Goal: Book appointment/travel/reservation

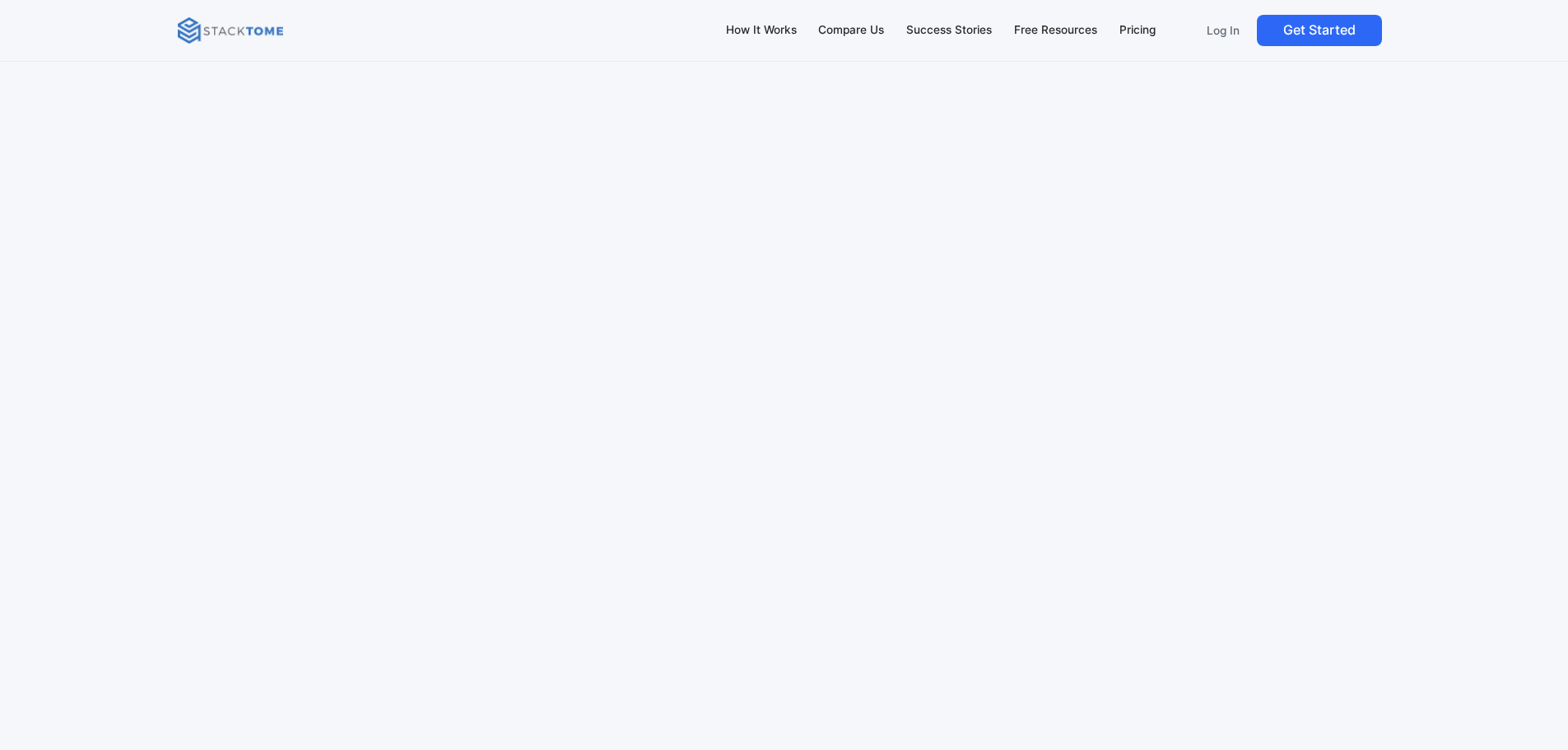
scroll to position [9874, 0]
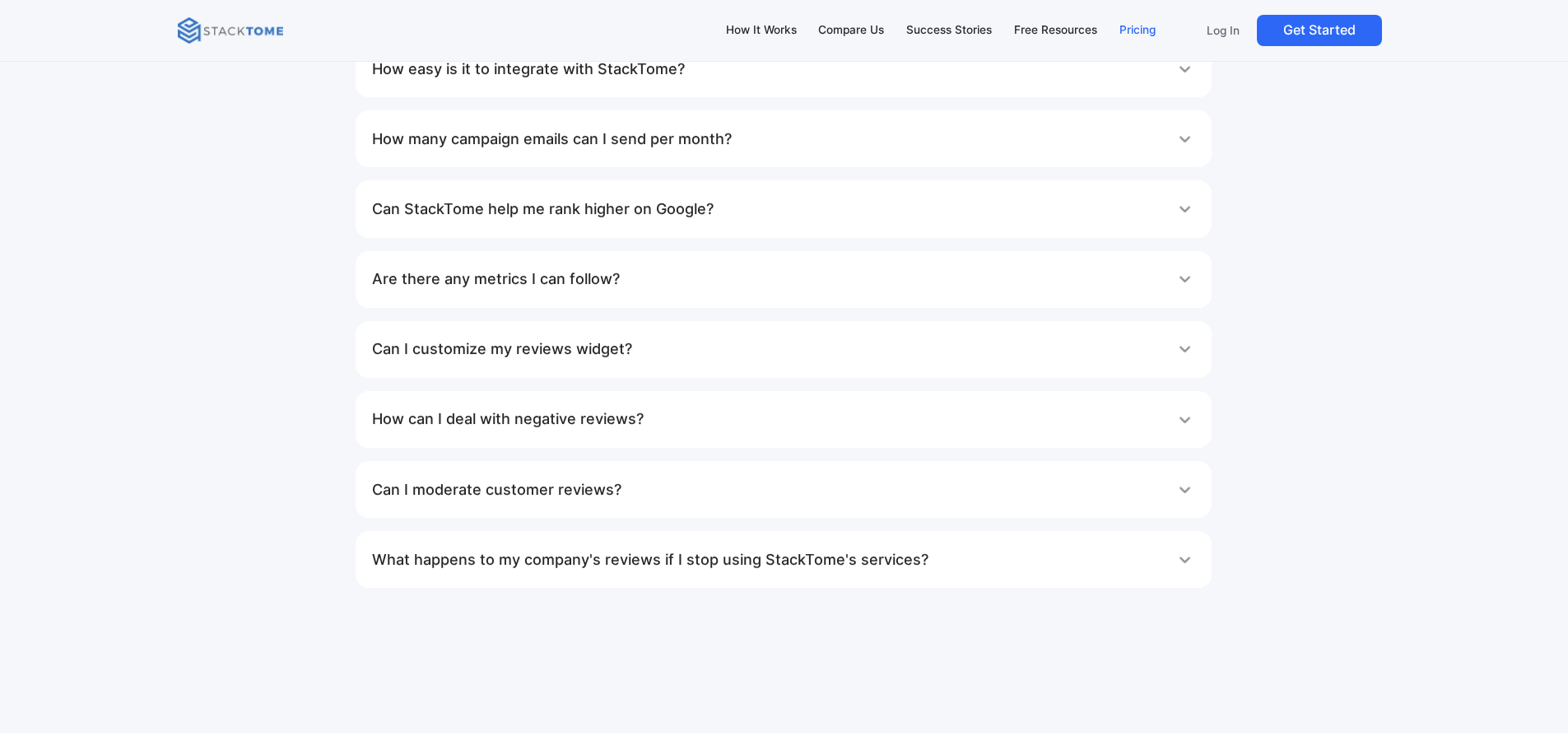
click at [1130, 35] on div "Pricing" at bounding box center [1137, 30] width 36 height 18
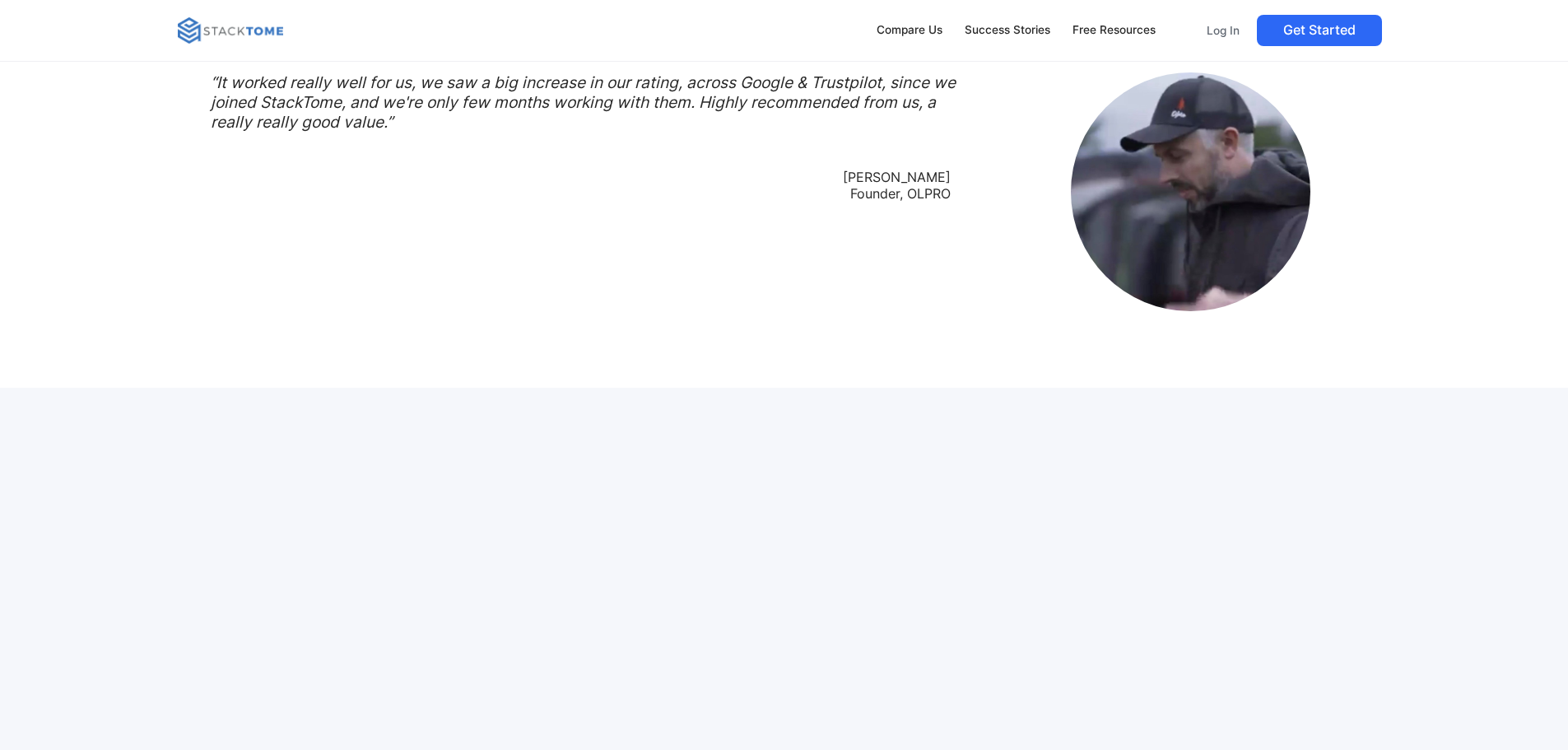
scroll to position [2633, 0]
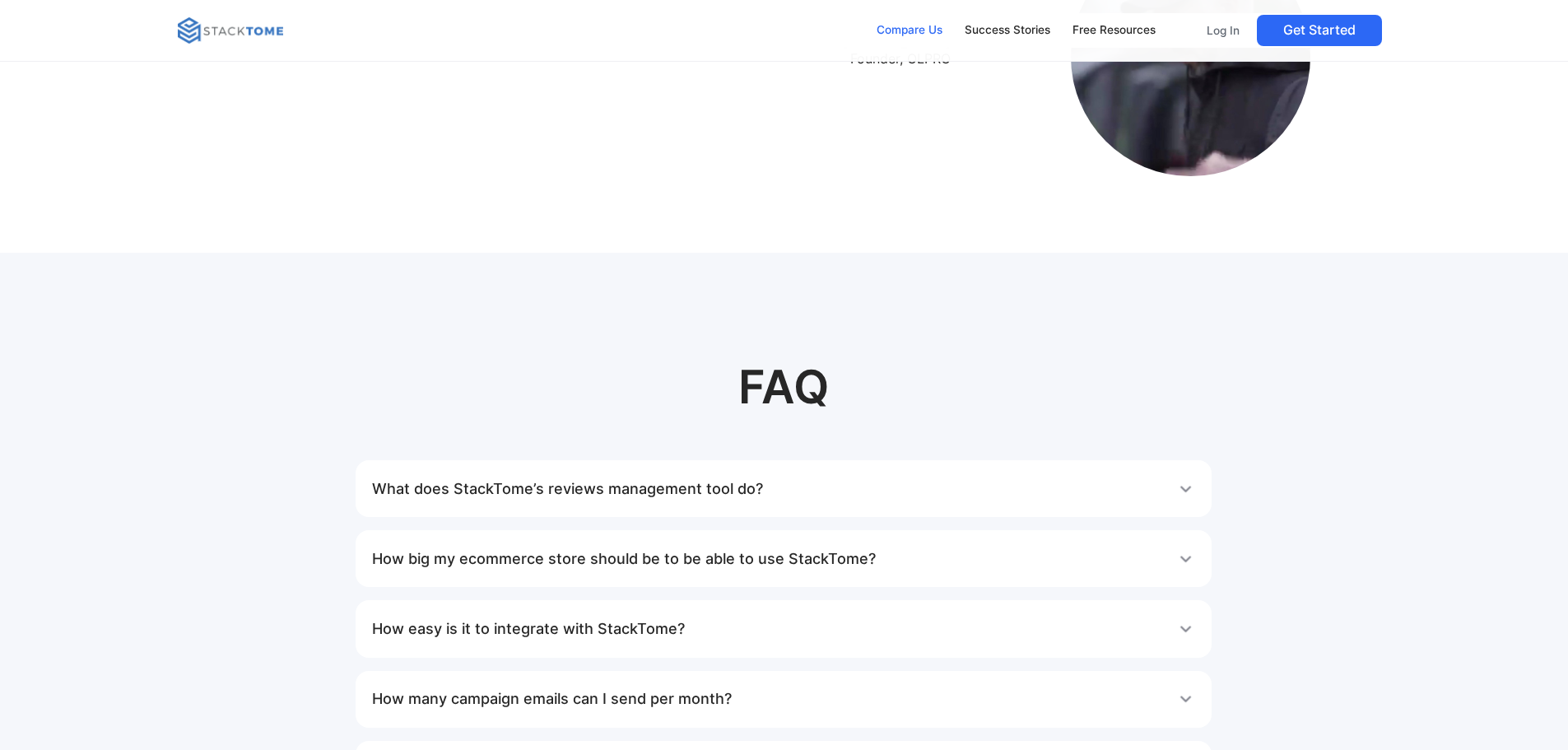
click at [940, 31] on div "Compare Us" at bounding box center [909, 30] width 66 height 18
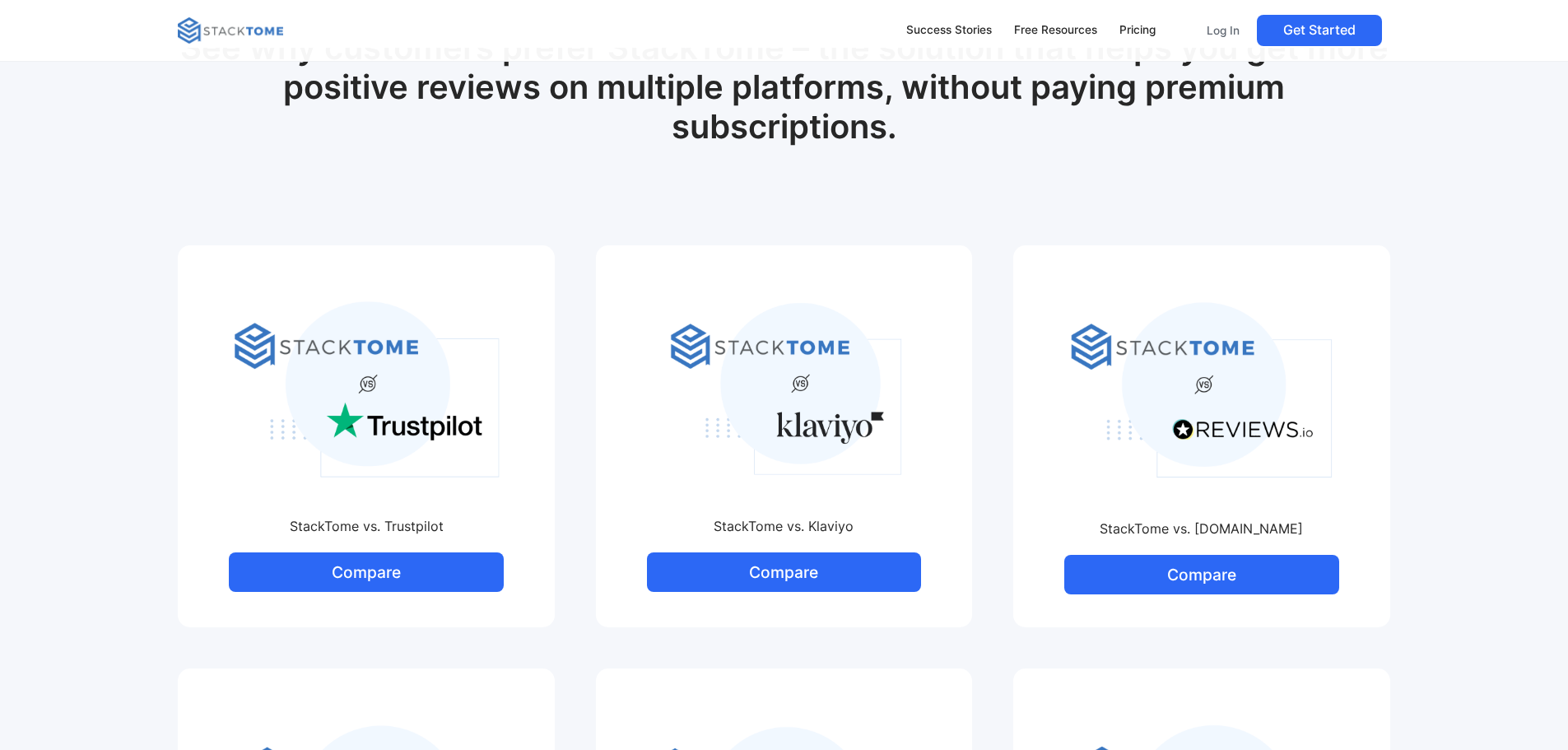
scroll to position [247, 0]
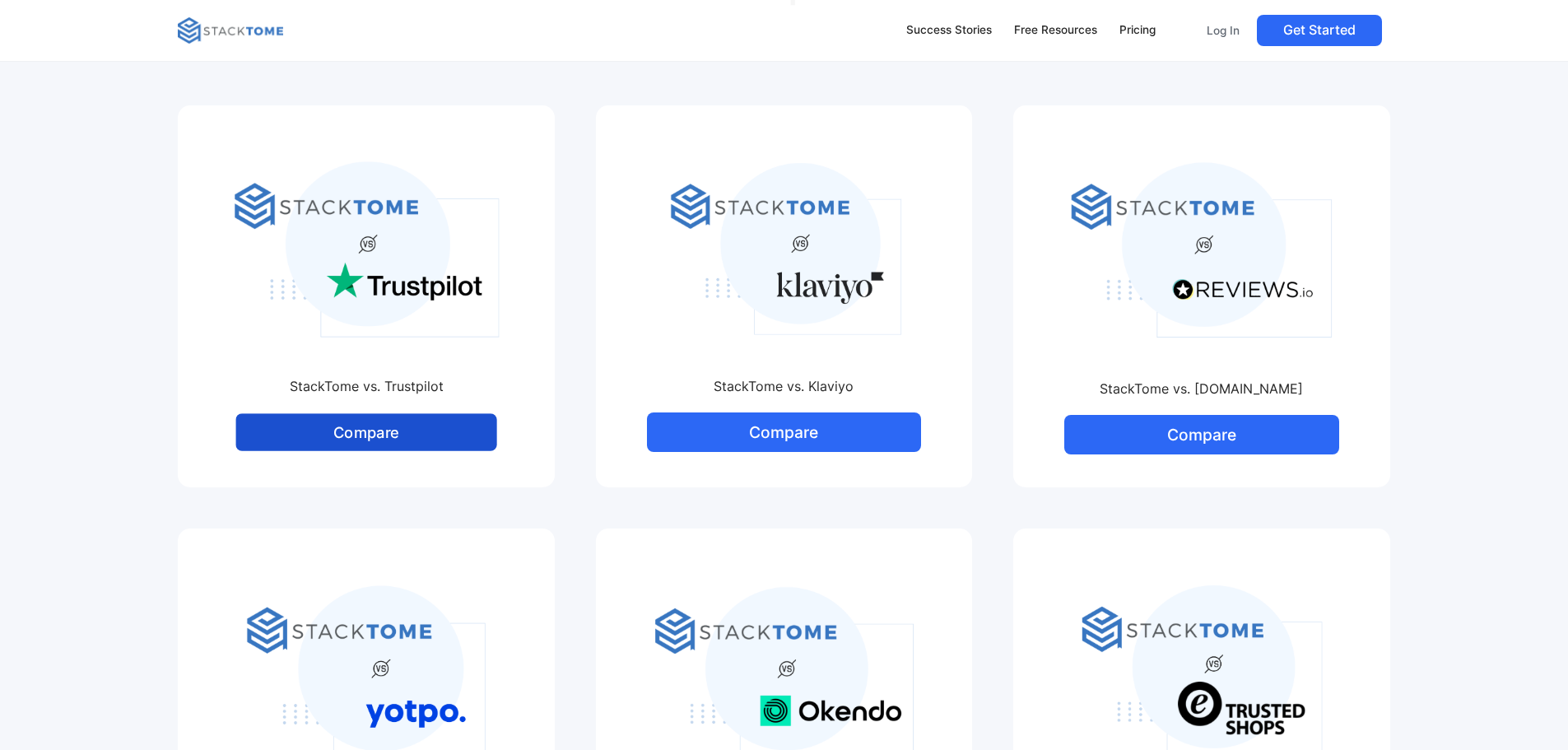
click at [387, 438] on link "Compare" at bounding box center [366, 432] width 261 height 38
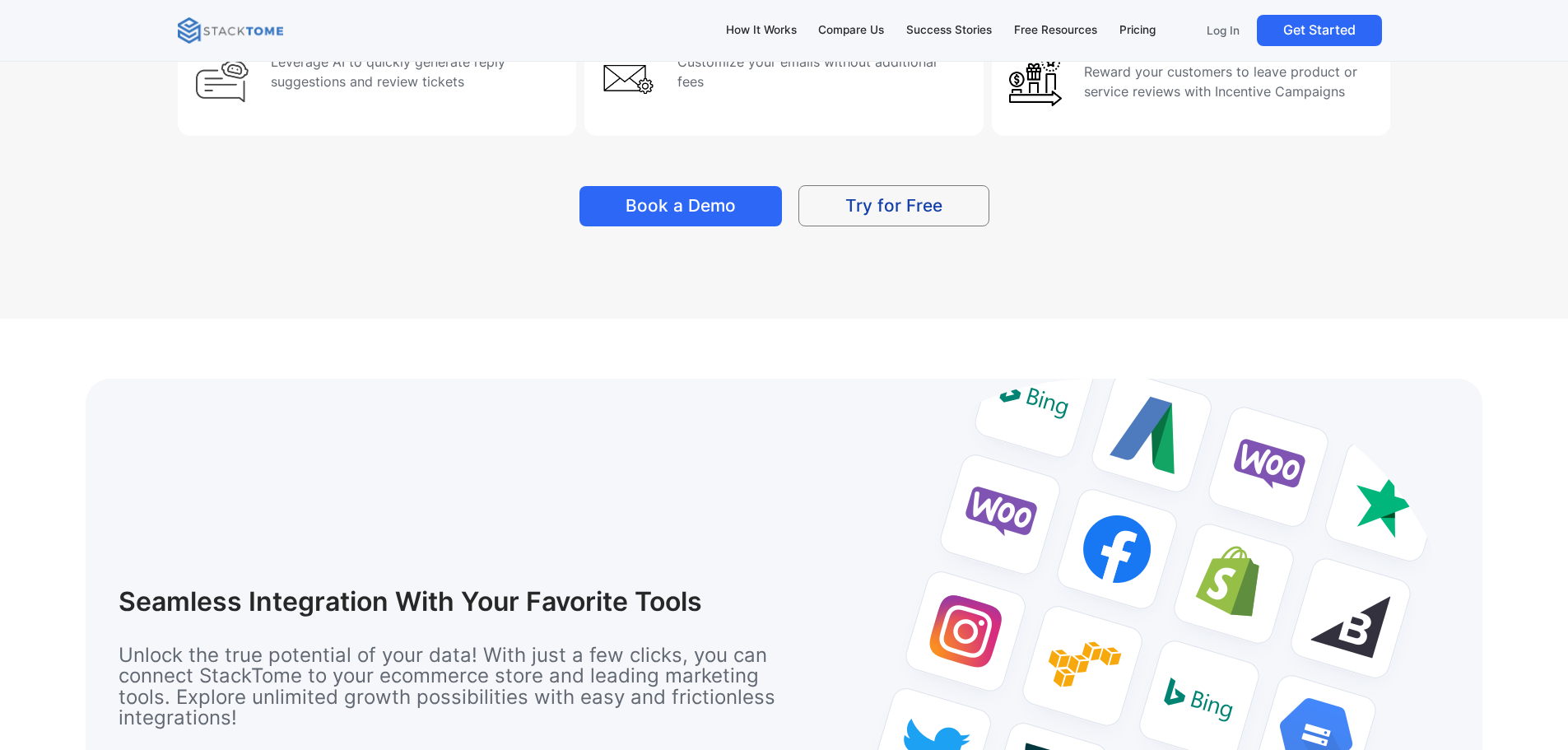
scroll to position [2798, 0]
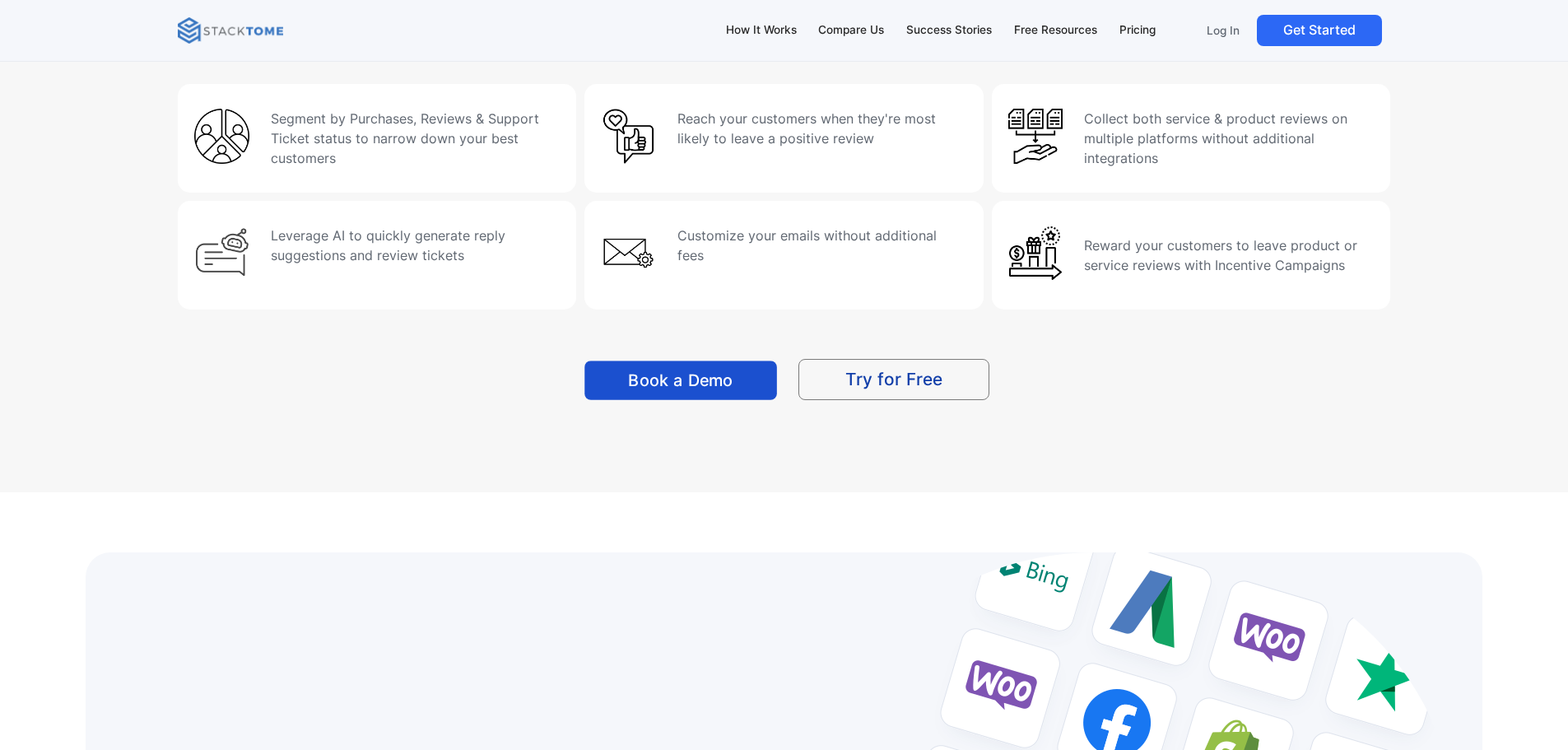
click at [636, 383] on link "Book a Demo" at bounding box center [681, 379] width 193 height 39
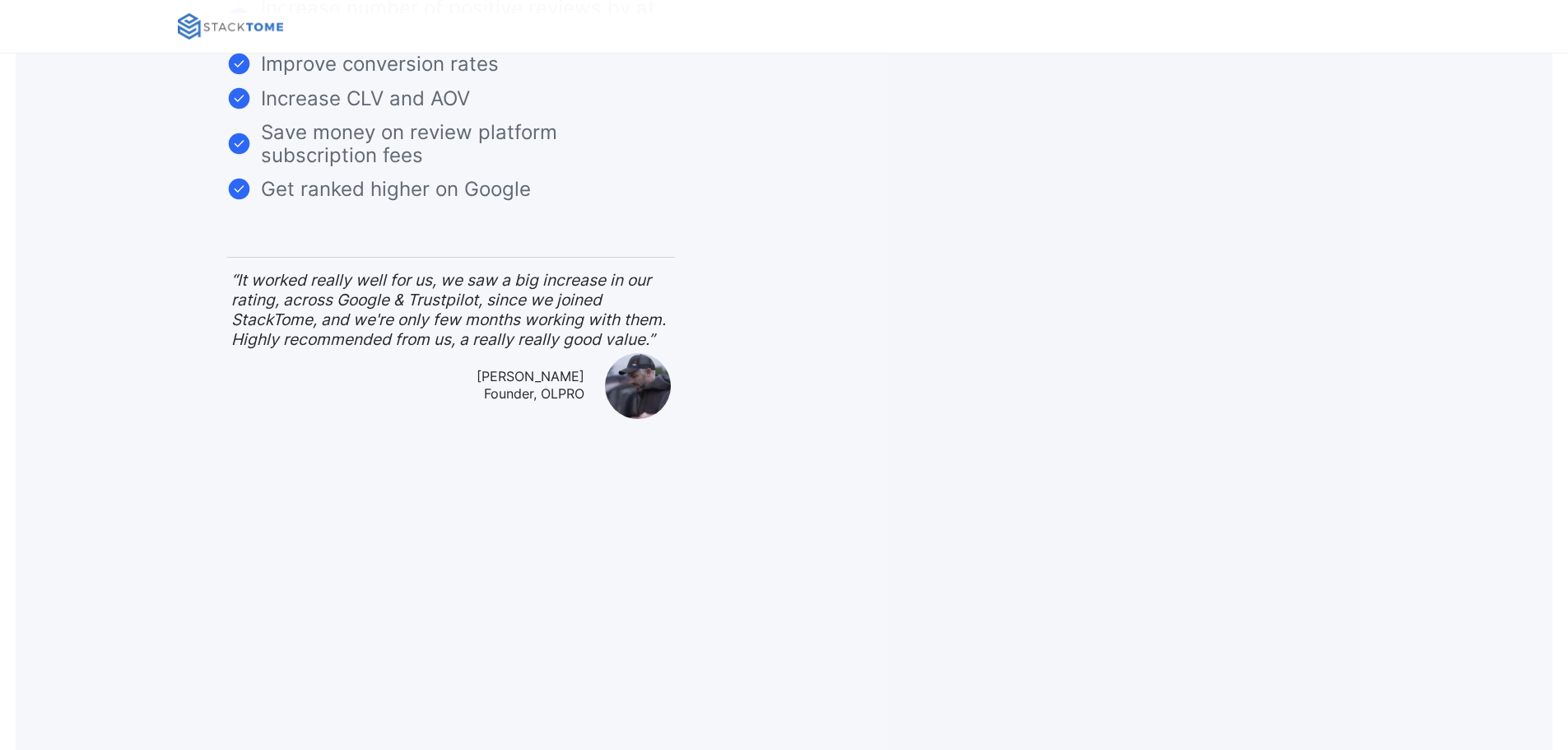
scroll to position [121, 0]
